Goal: Transaction & Acquisition: Purchase product/service

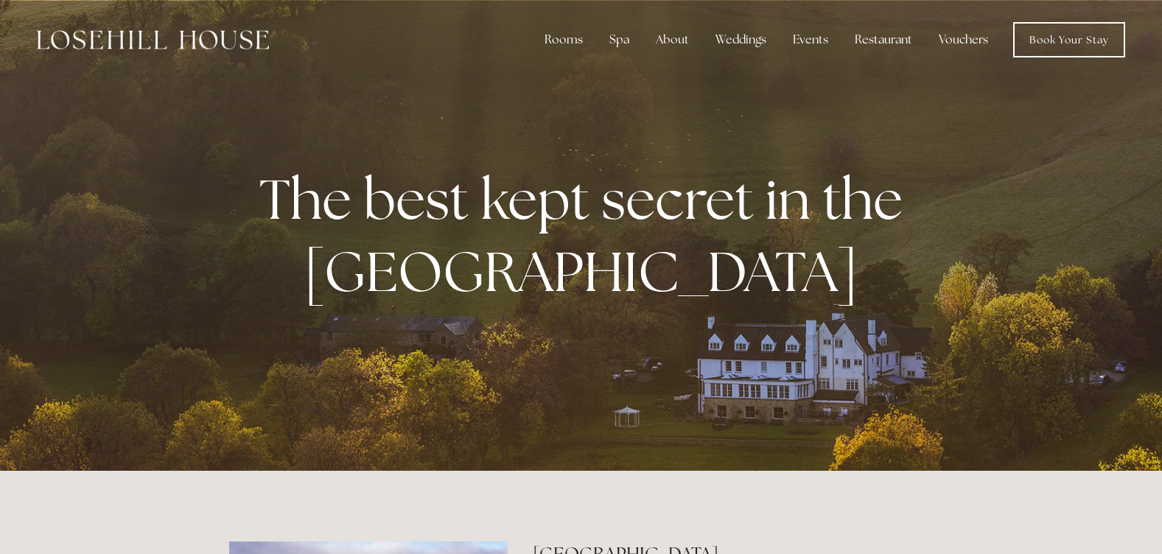
click at [965, 37] on link "Vouchers" at bounding box center [963, 39] width 73 height 29
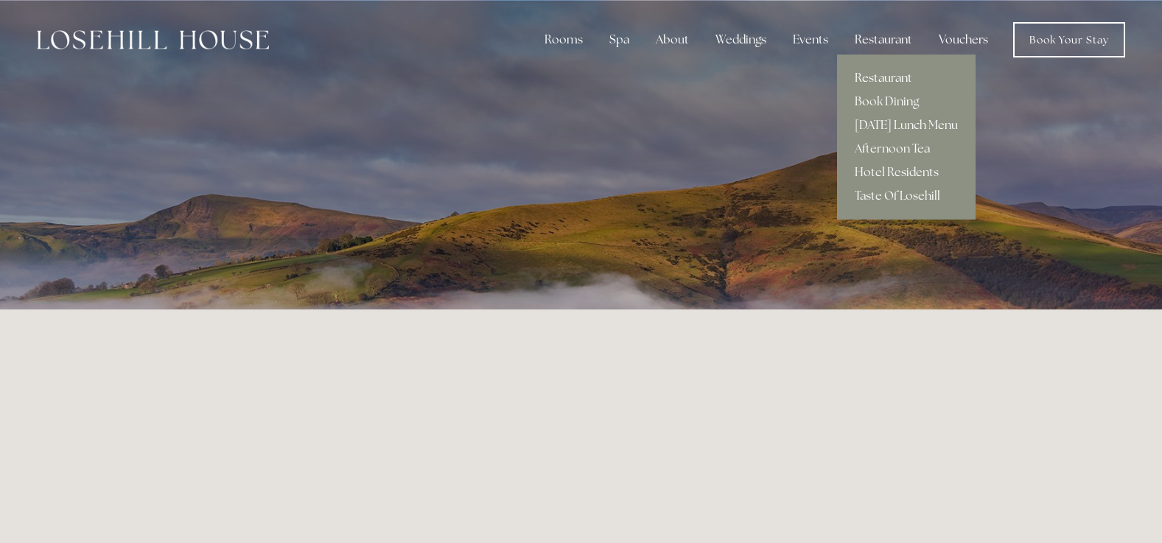
click at [881, 78] on link "Restaurant" at bounding box center [906, 78] width 139 height 24
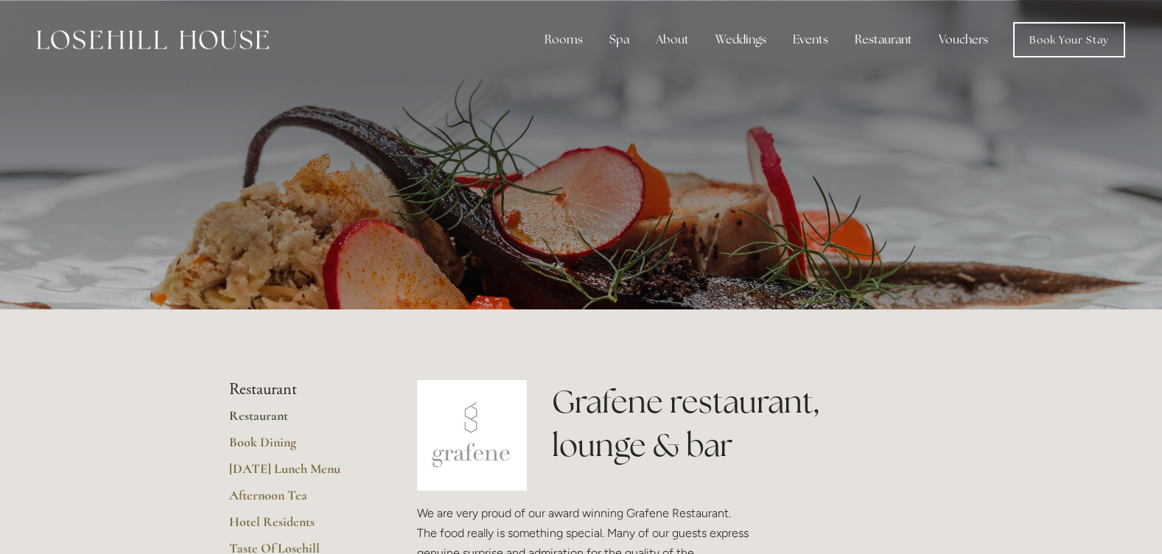
scroll to position [74, 0]
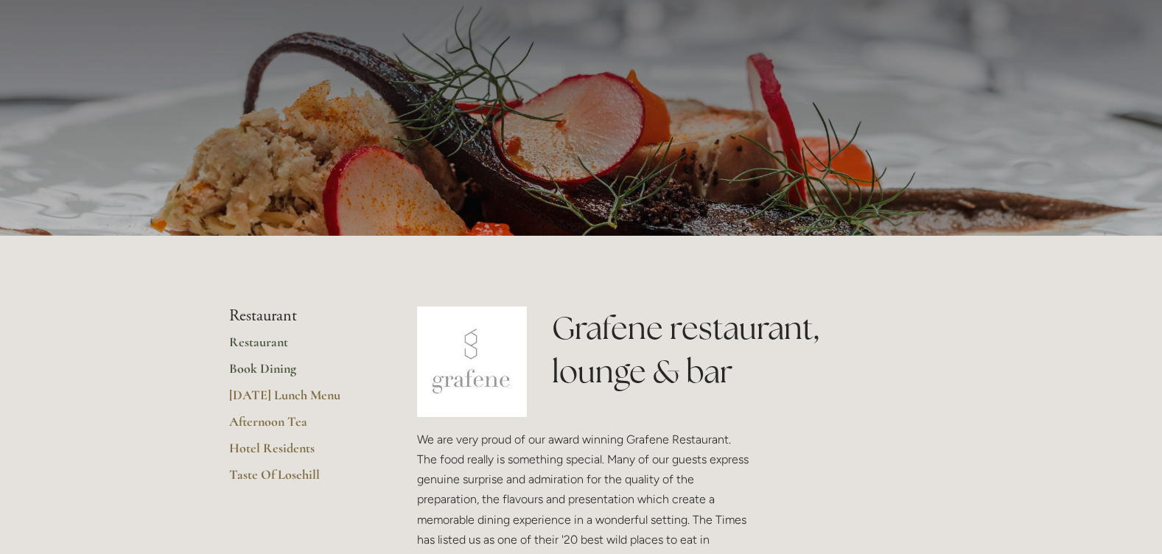
click at [263, 372] on link "Book Dining" at bounding box center [299, 373] width 141 height 27
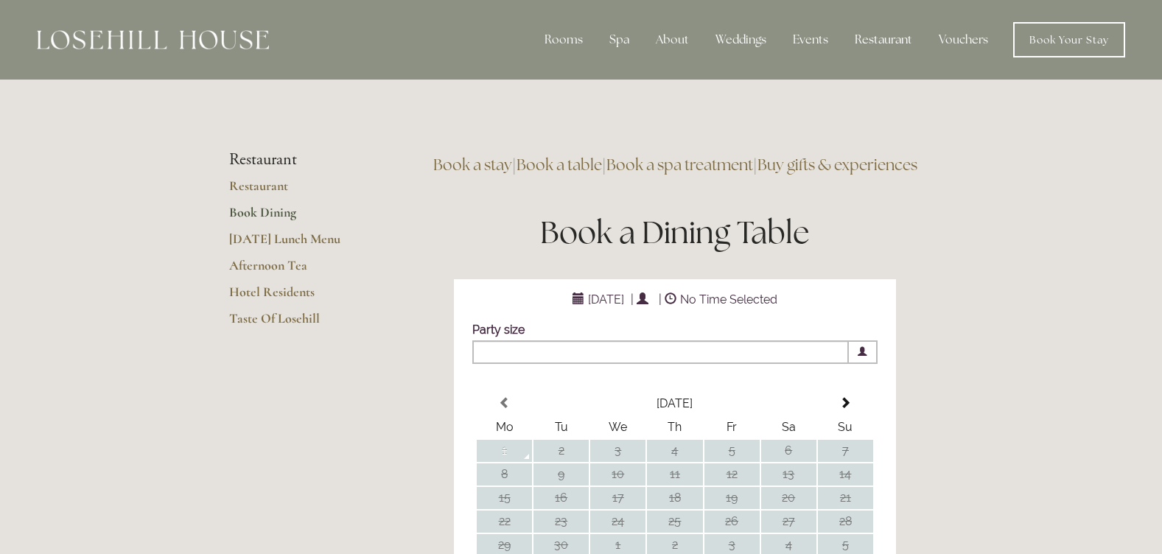
scroll to position [147, 0]
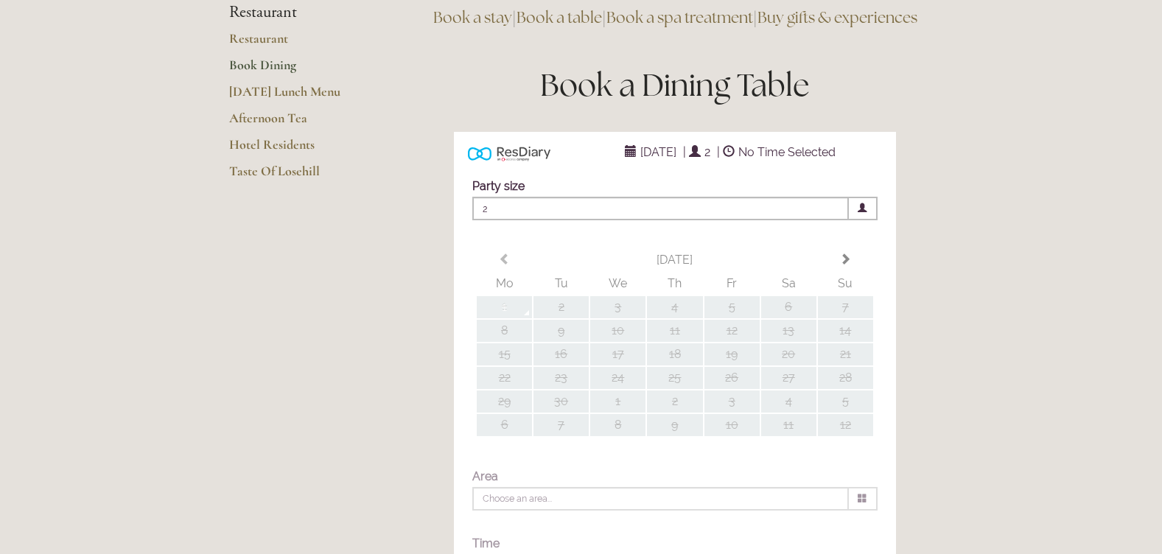
type input "Any Area"
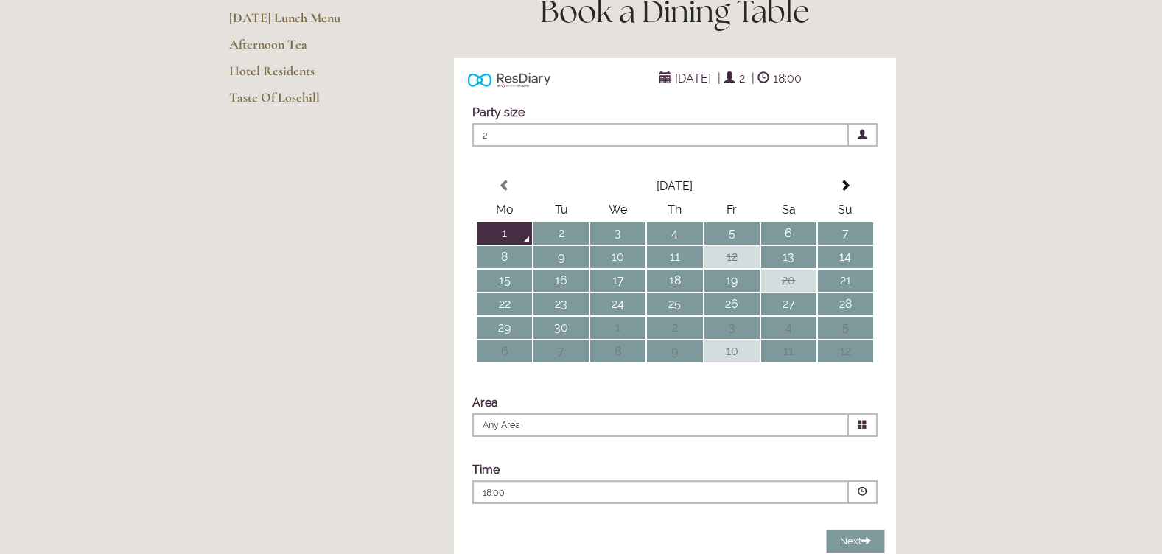
scroll to position [0, 0]
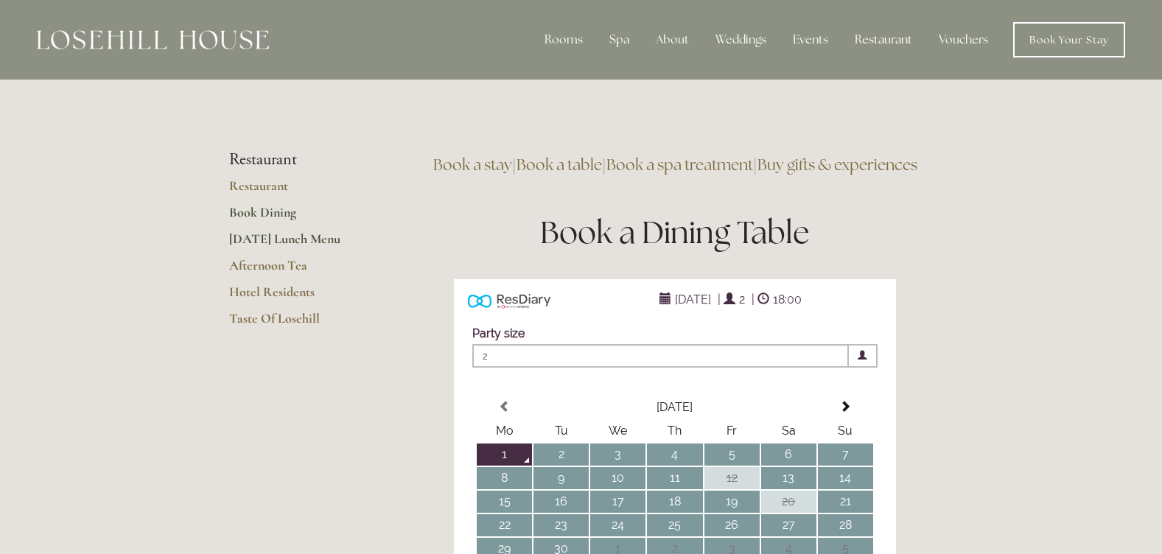
click at [307, 239] on link "[DATE] Lunch Menu" at bounding box center [299, 244] width 141 height 27
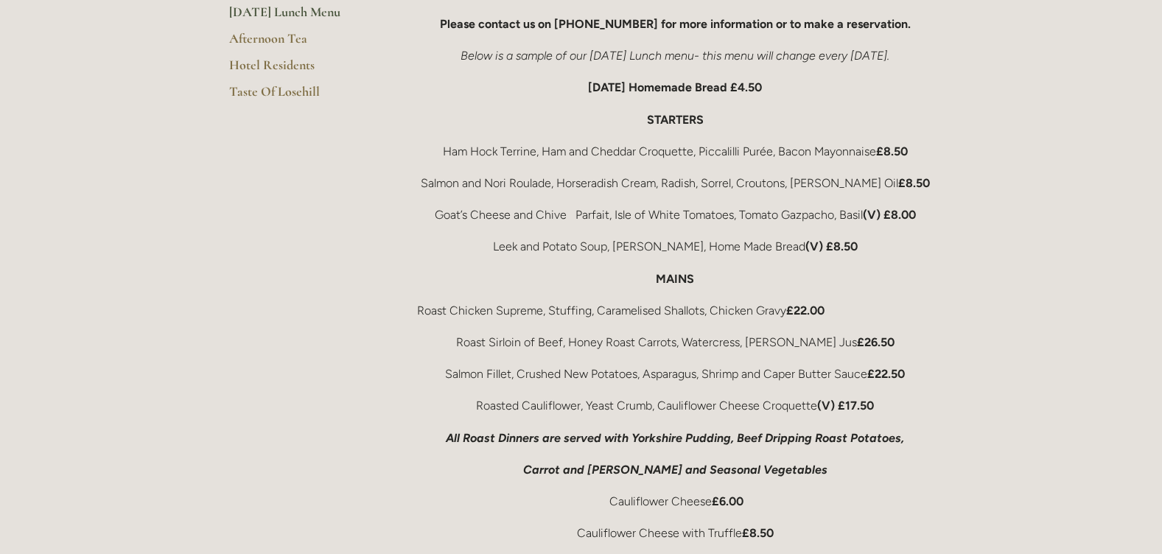
scroll to position [74, 0]
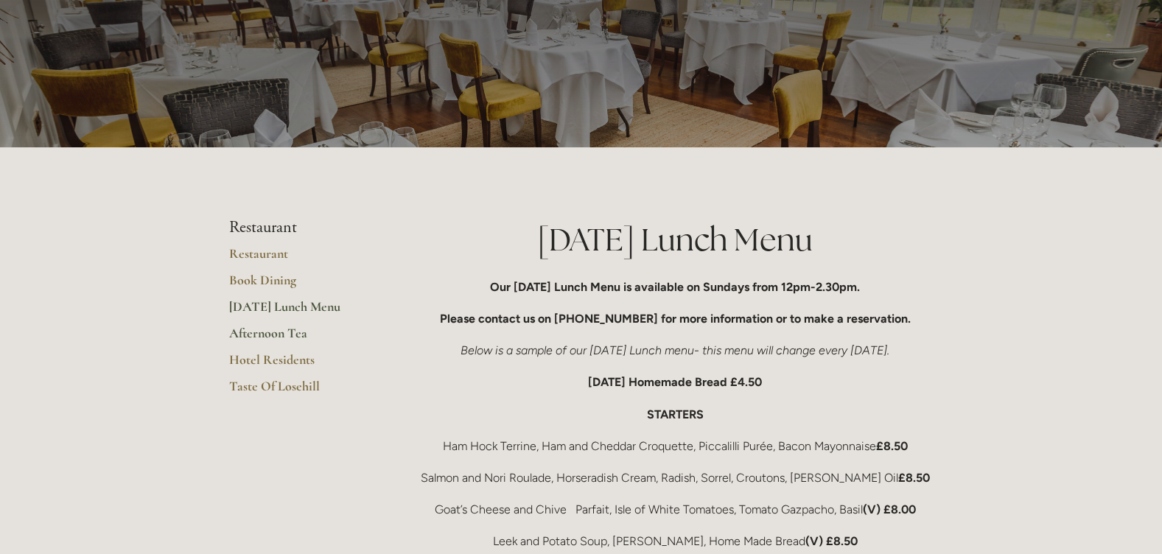
click at [279, 331] on link "Afternoon Tea" at bounding box center [299, 338] width 141 height 27
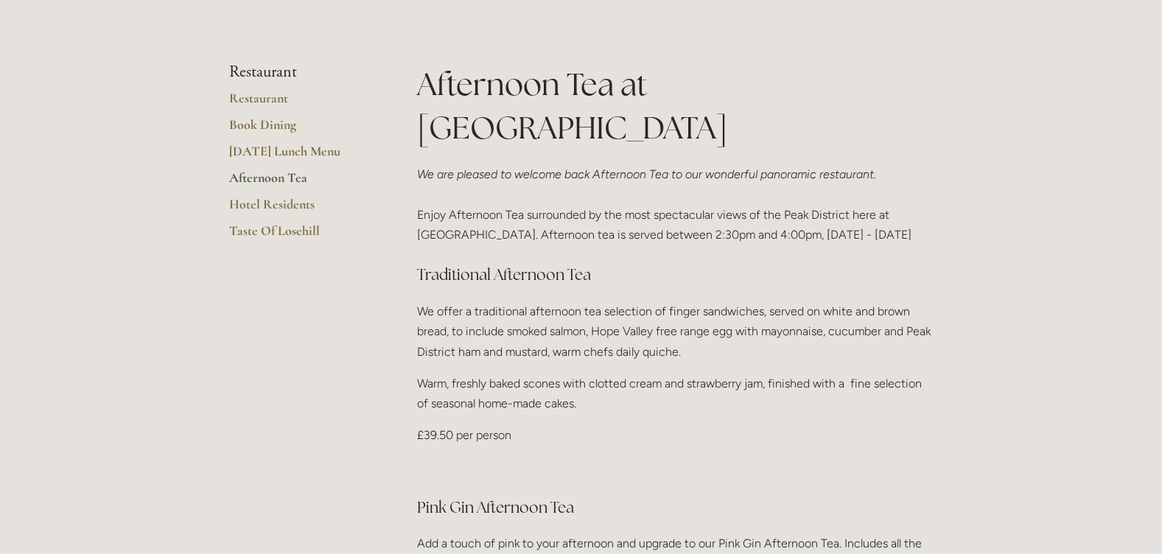
scroll to position [74, 0]
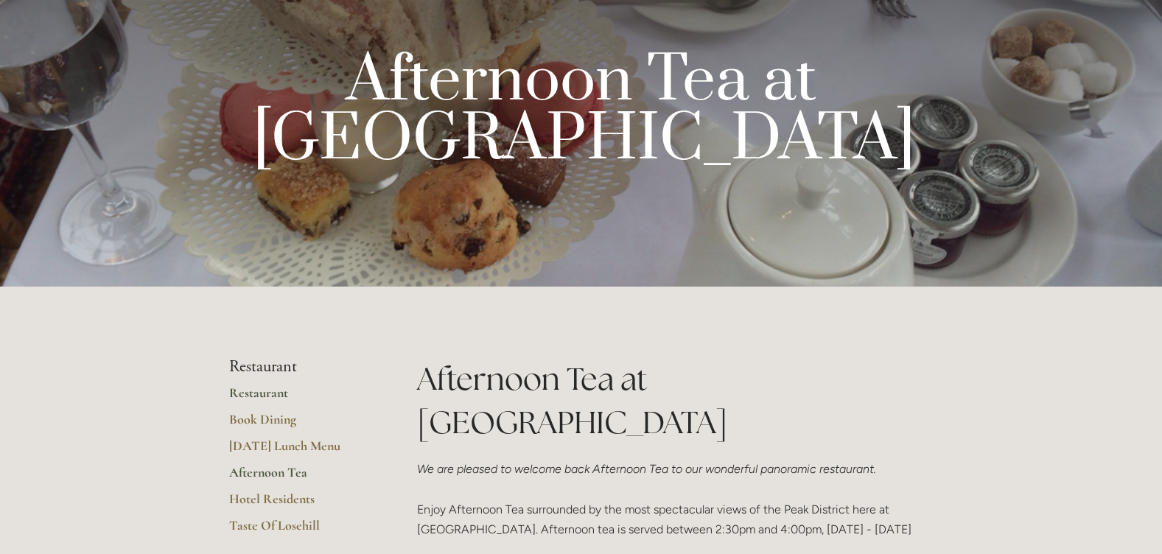
click at [259, 393] on link "Restaurant" at bounding box center [299, 398] width 141 height 27
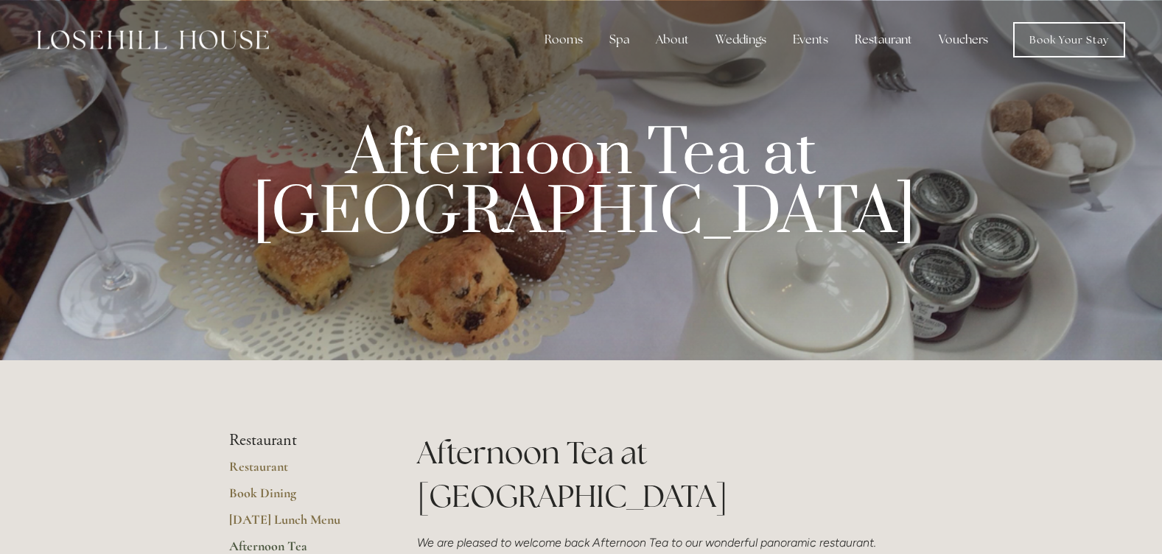
click at [960, 40] on link "Vouchers" at bounding box center [963, 39] width 73 height 29
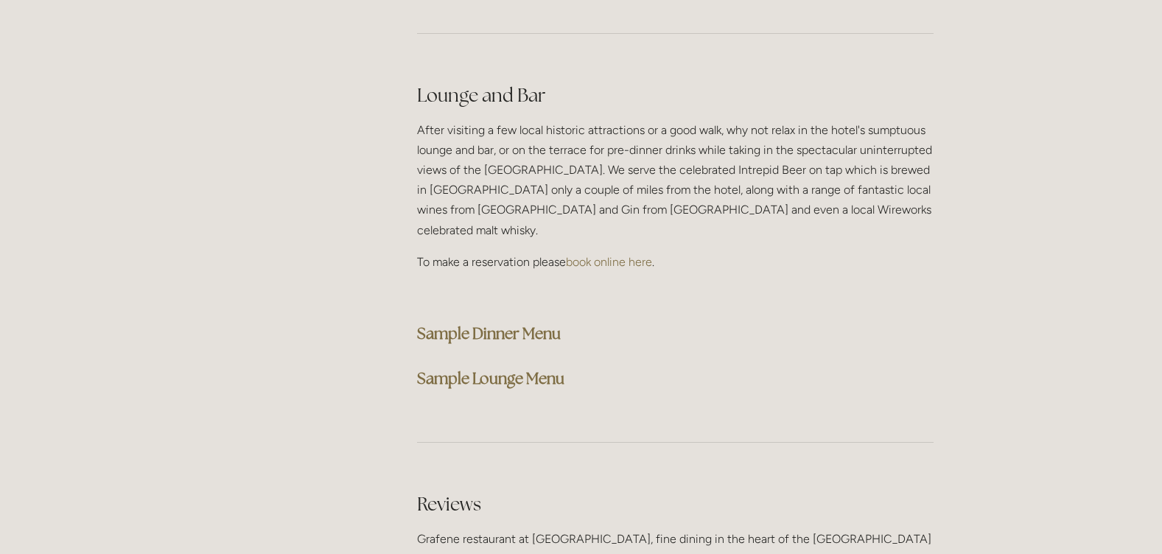
scroll to position [3758, 0]
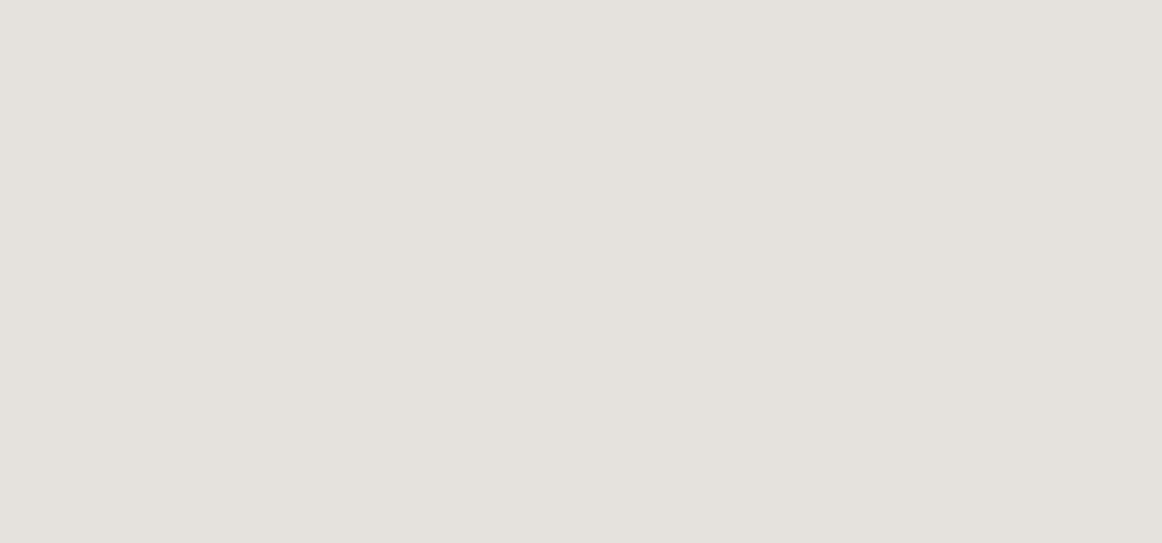
scroll to position [458, 0]
